Goal: Task Accomplishment & Management: Manage account settings

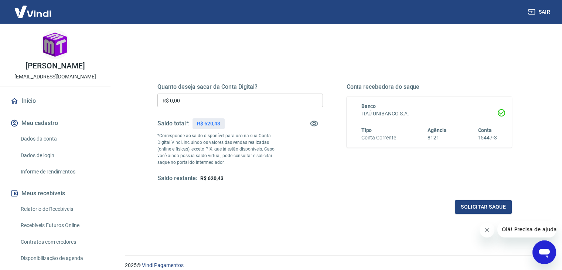
scroll to position [74, 0]
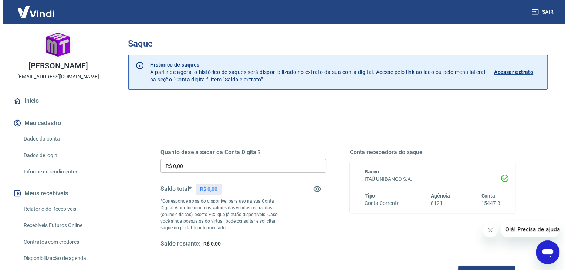
scroll to position [37, 0]
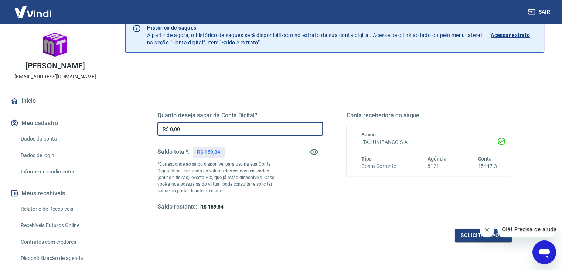
click at [213, 127] on input "R$ 0,00" at bounding box center [240, 129] width 166 height 14
drag, startPoint x: 197, startPoint y: 128, endPoint x: 112, endPoint y: 123, distance: 84.4
click at [110, 128] on div "Sair Roberto Hideo Sampaio comercial@3dfactory.com.br Início Meu cadastro Dados…" at bounding box center [281, 98] width 562 height 270
type input "R$ 80,00"
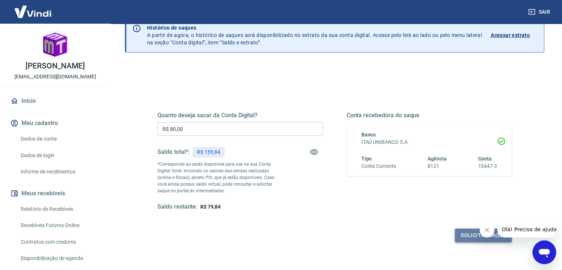
click at [467, 234] on button "Solicitar saque" at bounding box center [483, 235] width 57 height 14
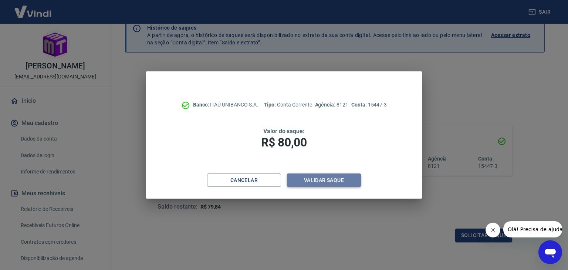
click at [335, 179] on button "Validar saque" at bounding box center [324, 180] width 74 height 14
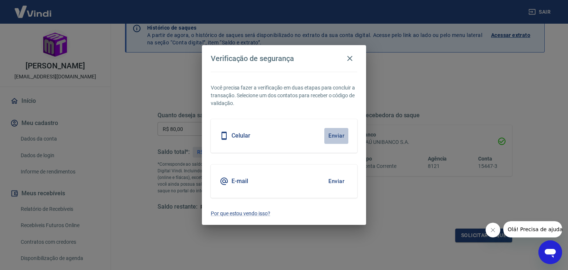
click at [334, 135] on button "Enviar" at bounding box center [336, 136] width 24 height 16
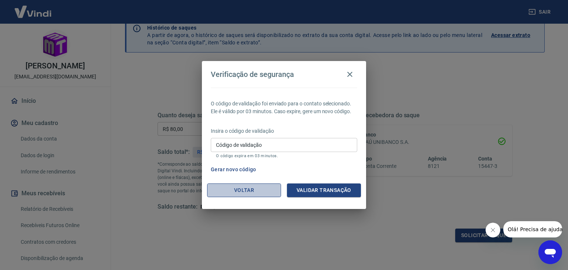
click at [245, 190] on button "Voltar" at bounding box center [244, 190] width 74 height 14
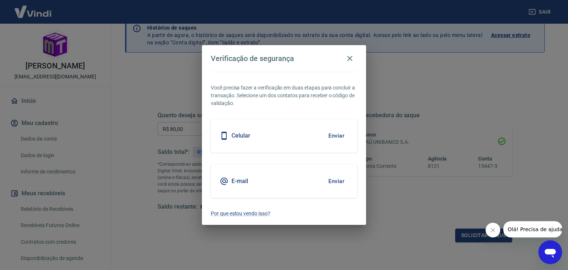
click at [249, 182] on div "E-mail Enviar" at bounding box center [284, 180] width 146 height 33
click at [343, 179] on button "Enviar" at bounding box center [336, 181] width 24 height 16
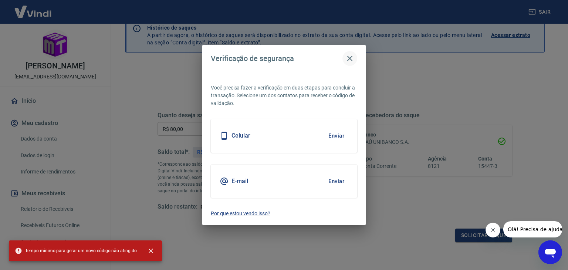
drag, startPoint x: 351, startPoint y: 54, endPoint x: 351, endPoint y: 61, distance: 6.7
click at [351, 57] on icon "button" at bounding box center [349, 58] width 9 height 9
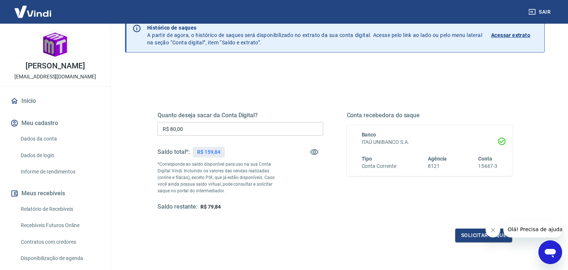
click at [351, 61] on icon "button" at bounding box center [349, 58] width 9 height 9
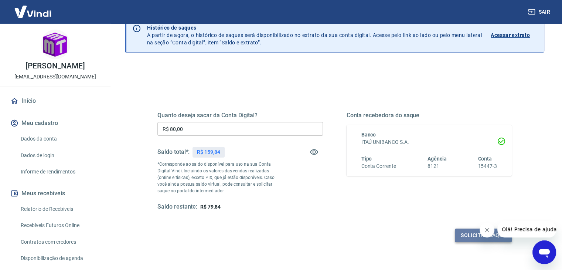
click at [464, 235] on button "Solicitar saque" at bounding box center [483, 235] width 57 height 14
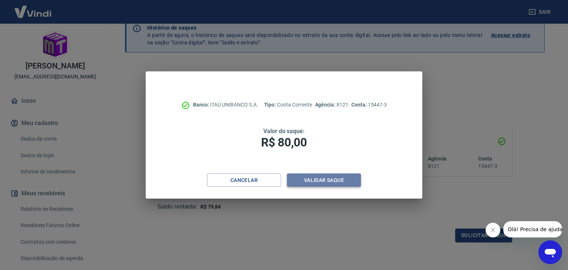
click at [326, 179] on button "Validar saque" at bounding box center [324, 180] width 74 height 14
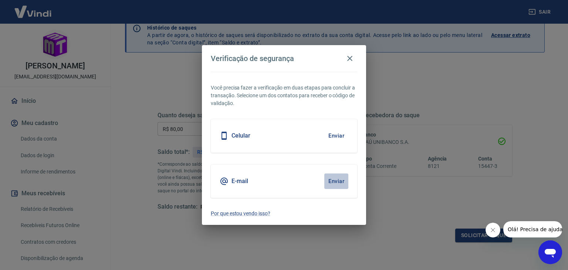
click at [338, 180] on button "Enviar" at bounding box center [336, 181] width 24 height 16
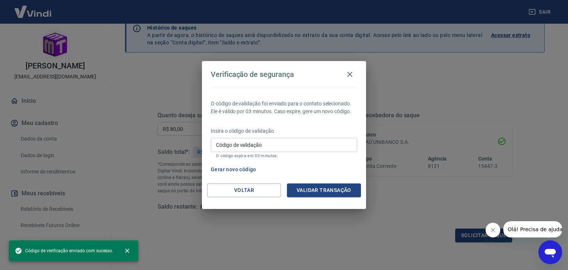
click at [272, 142] on input "Código de validação" at bounding box center [284, 145] width 146 height 14
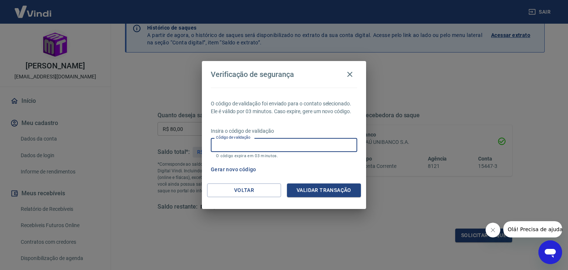
paste input "165050"
type input "165050"
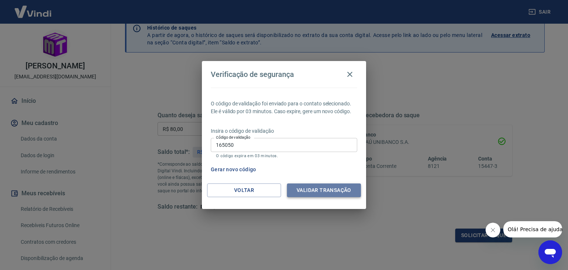
click at [331, 191] on button "Validar transação" at bounding box center [324, 190] width 74 height 14
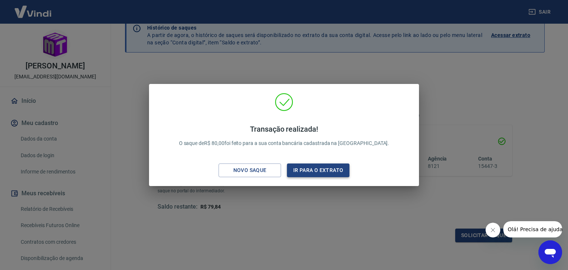
click at [328, 172] on button "Ir para o extrato" at bounding box center [318, 170] width 62 height 14
